Goal: Transaction & Acquisition: Download file/media

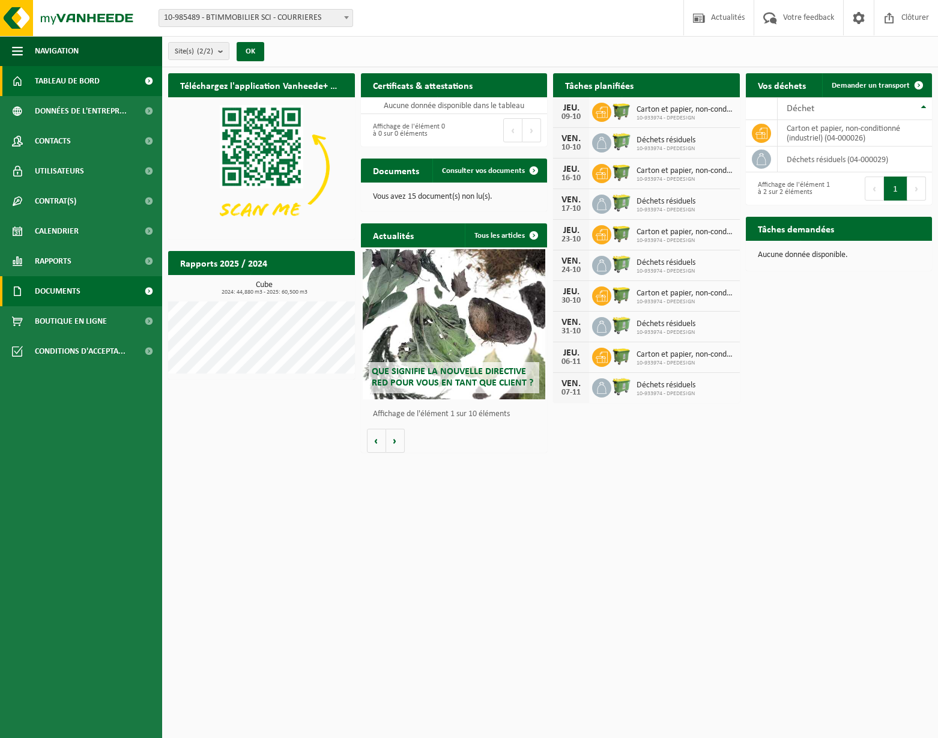
click at [82, 289] on link "Documents" at bounding box center [81, 291] width 162 height 30
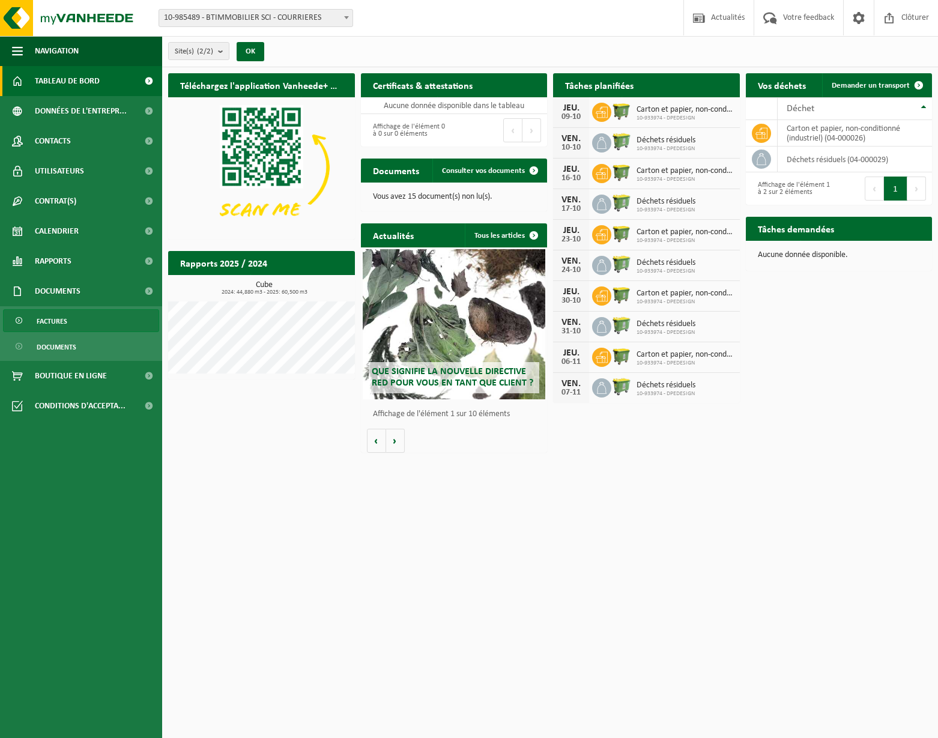
click at [67, 318] on link "Factures" at bounding box center [81, 320] width 156 height 23
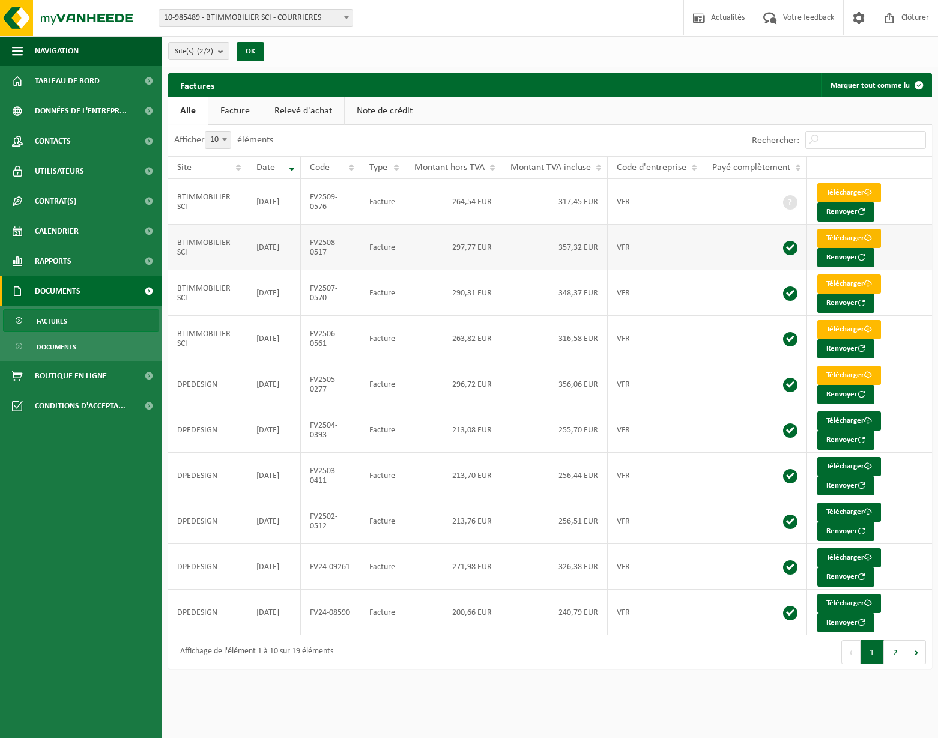
click at [836, 238] on link "Télécharger" at bounding box center [849, 238] width 64 height 19
click at [848, 197] on link "Télécharger" at bounding box center [849, 192] width 64 height 19
click at [836, 286] on link "Télécharger" at bounding box center [849, 283] width 64 height 19
click at [841, 329] on link "Télécharger" at bounding box center [849, 329] width 64 height 19
click at [851, 328] on link "Télécharger" at bounding box center [849, 329] width 64 height 19
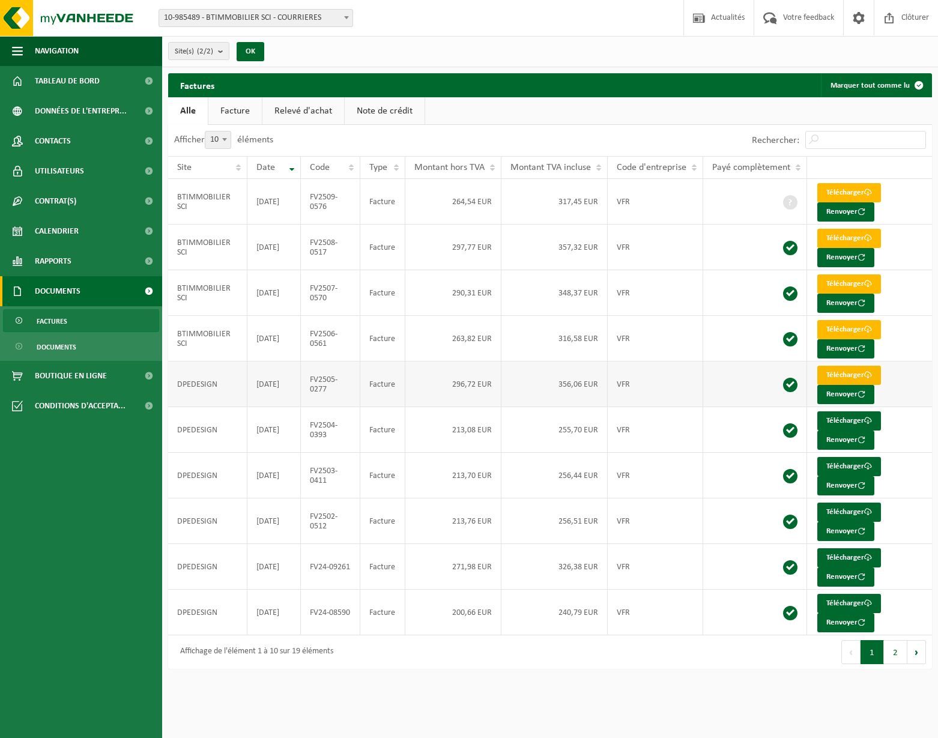
click at [843, 374] on link "Télécharger" at bounding box center [849, 375] width 64 height 19
